Goal: Find specific page/section: Find specific page/section

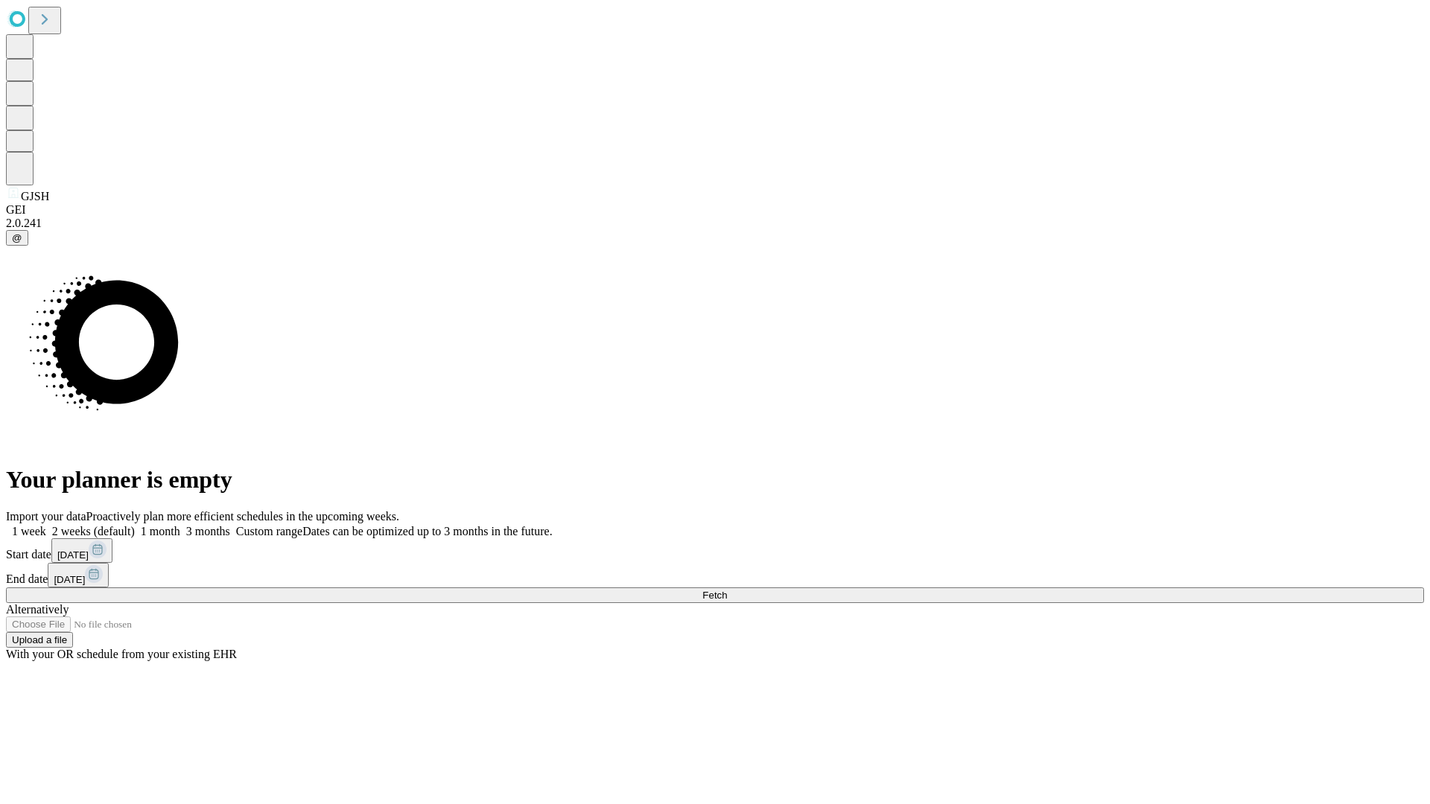
click at [727, 590] on span "Fetch" at bounding box center [714, 595] width 25 height 11
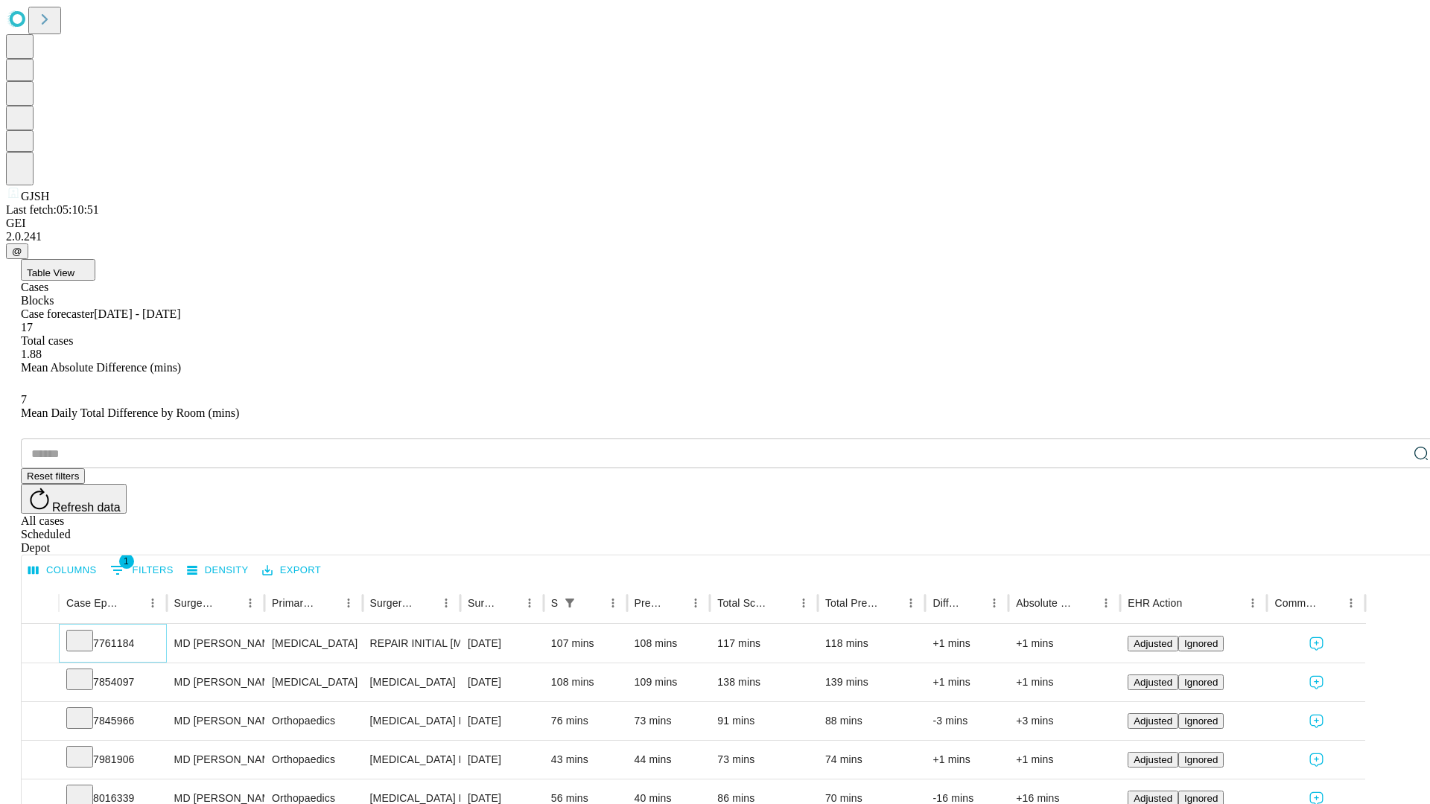
click at [87, 632] on icon at bounding box center [79, 639] width 15 height 15
